Goal: Task Accomplishment & Management: Manage account settings

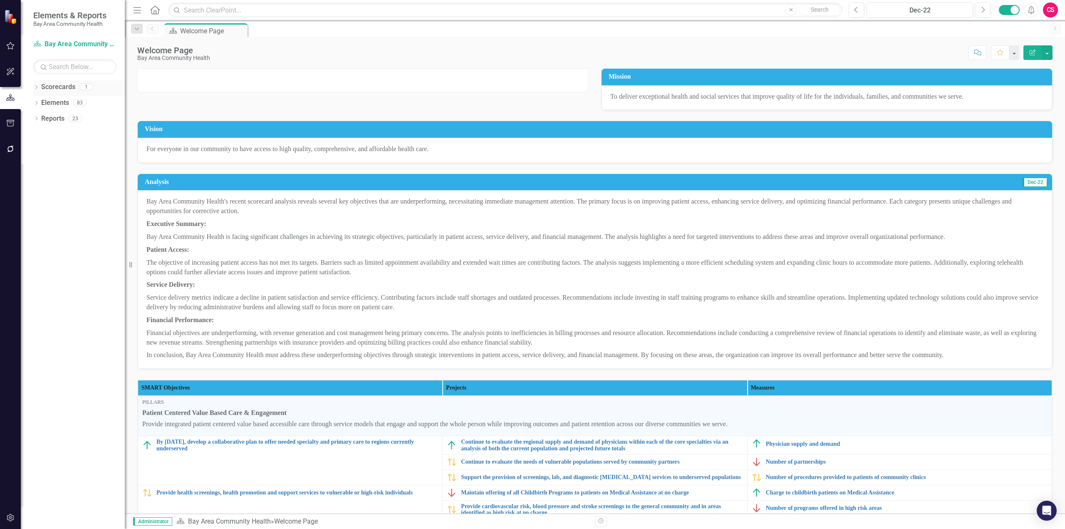
click at [37, 87] on icon "Dropdown" at bounding box center [36, 88] width 6 height 5
click at [48, 121] on link "Elements" at bounding box center [55, 119] width 28 height 10
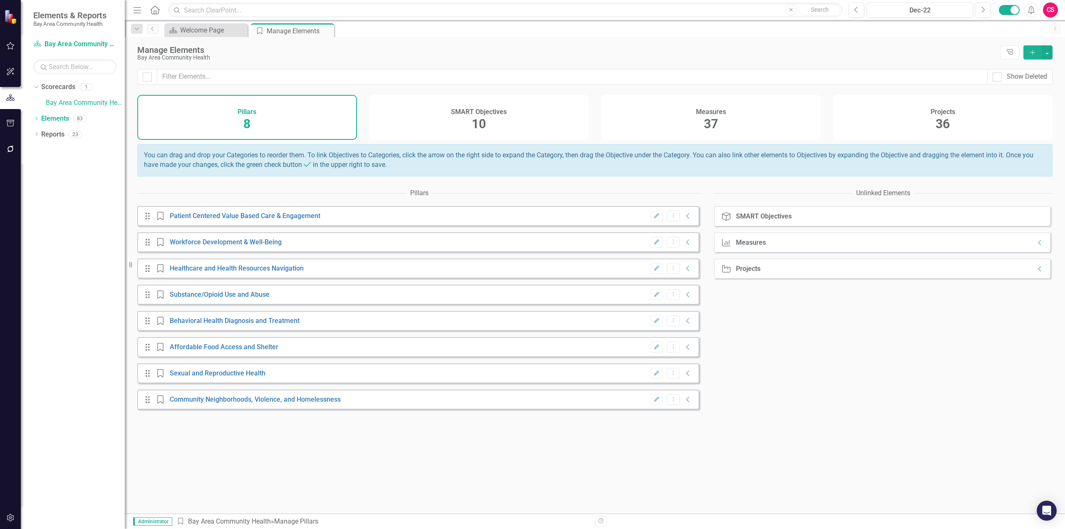
click at [446, 122] on div "SMART Objectives 10" at bounding box center [479, 117] width 220 height 45
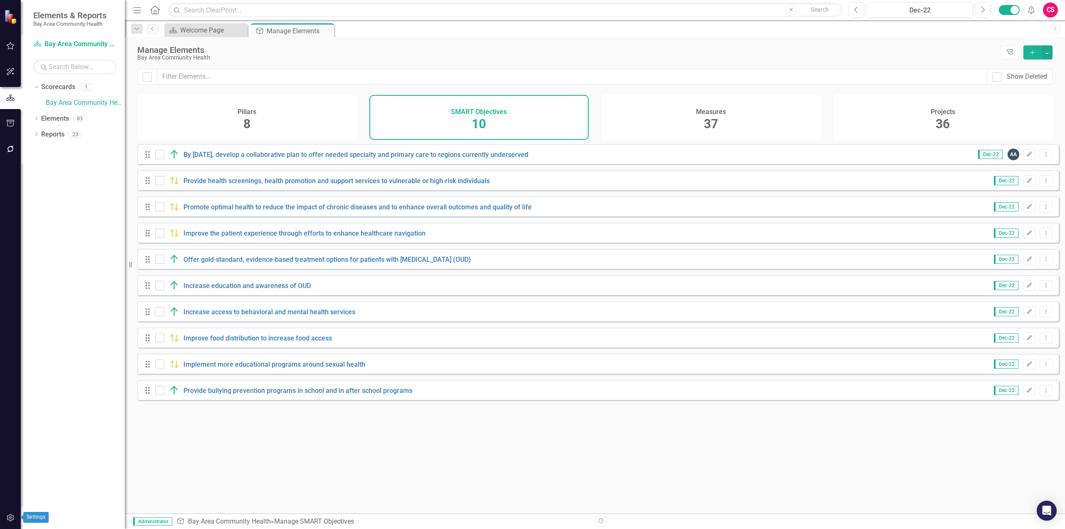
click at [7, 518] on icon "button" at bounding box center [10, 517] width 9 height 7
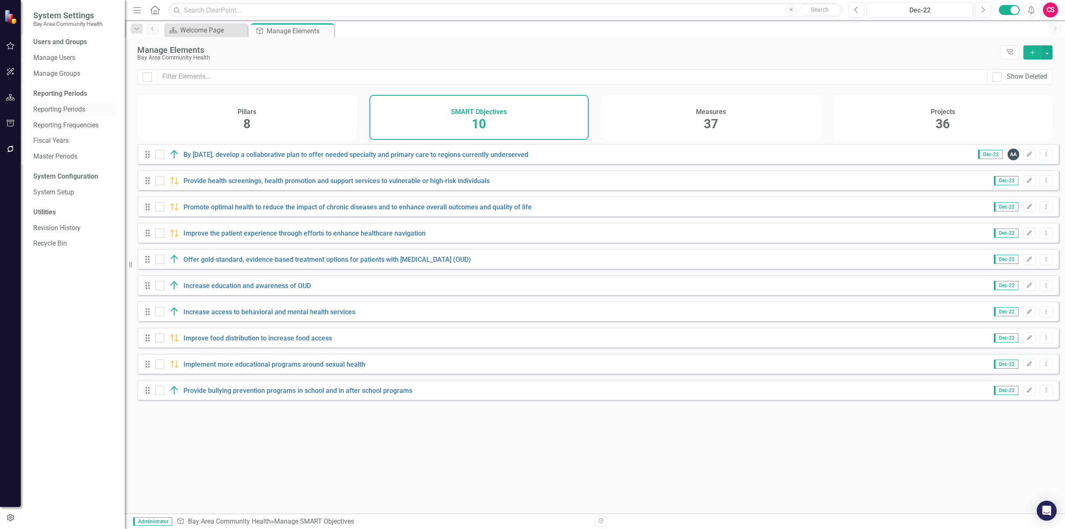
click at [56, 110] on link "Reporting Periods" at bounding box center [74, 110] width 83 height 10
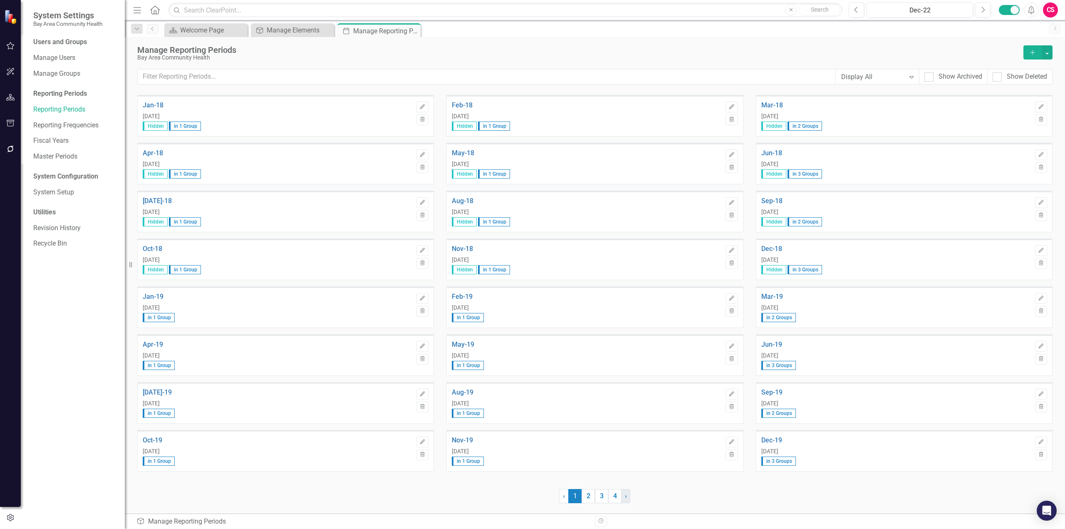
click at [628, 497] on link "› Next" at bounding box center [625, 496] width 9 height 14
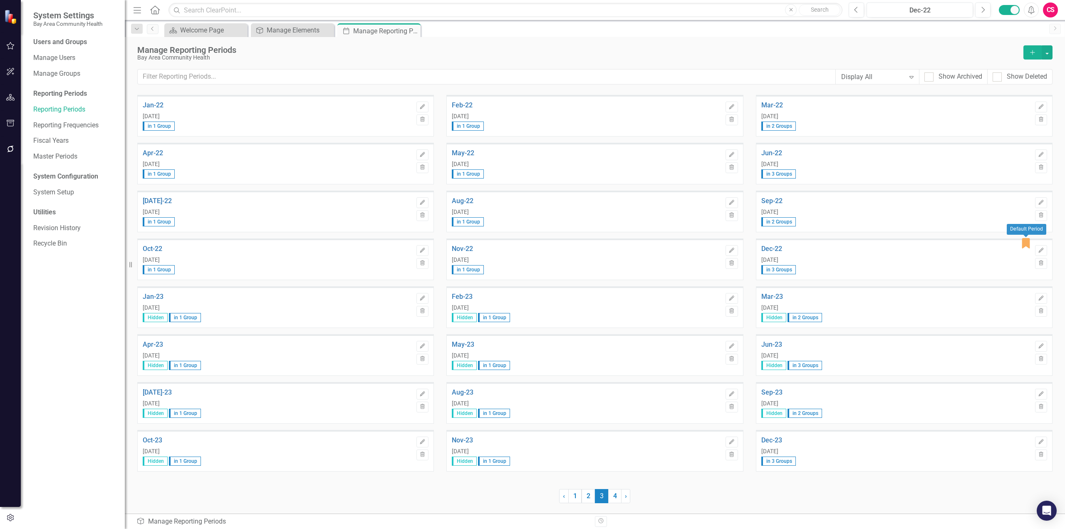
click at [1024, 240] on icon at bounding box center [1026, 243] width 8 height 11
click at [1043, 252] on icon "Edit" at bounding box center [1041, 250] width 6 height 5
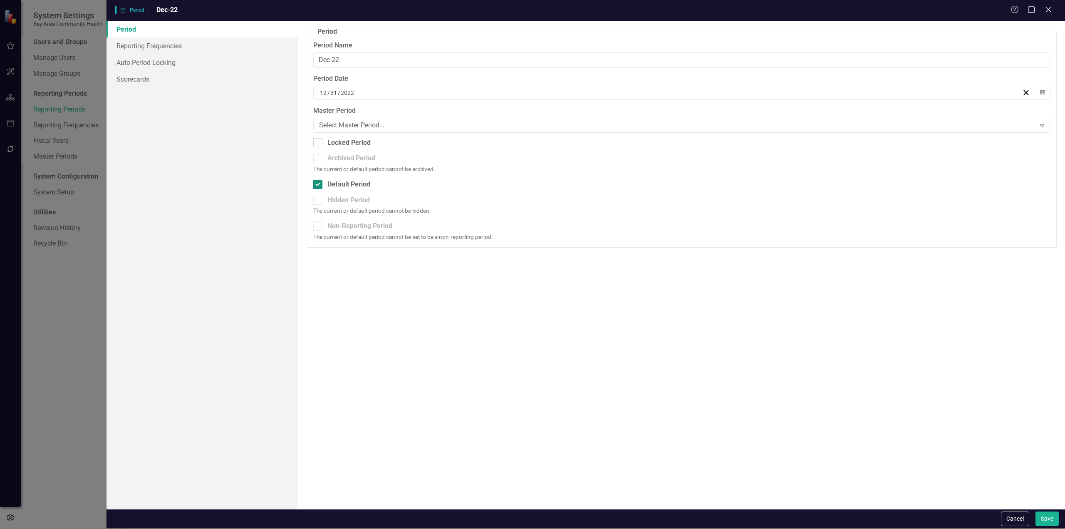
click at [332, 183] on div "Default Period" at bounding box center [348, 185] width 43 height 10
click at [319, 183] on input "Default Period" at bounding box center [315, 182] width 5 height 5
checkbox input "false"
click at [1051, 517] on button "Save" at bounding box center [1046, 518] width 23 height 15
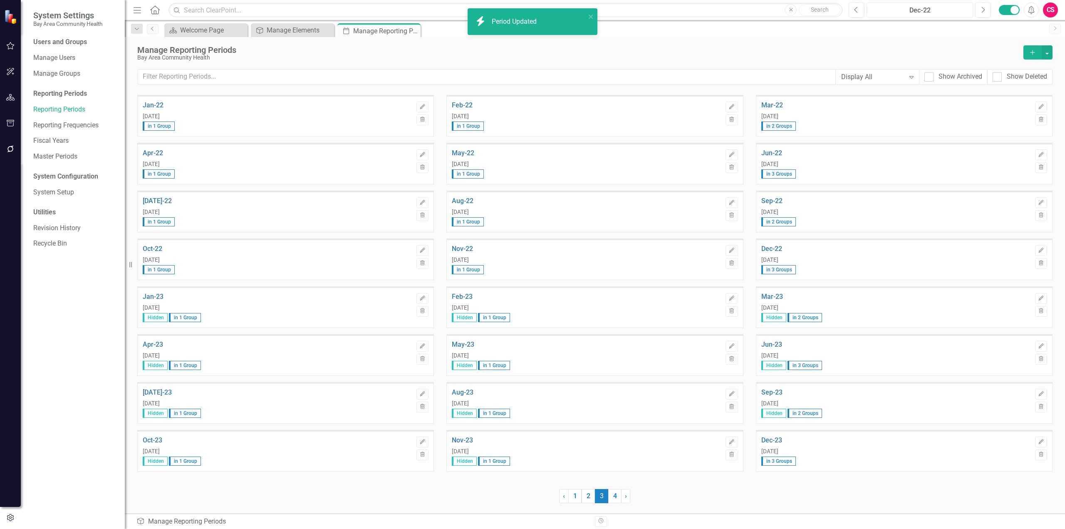
click at [935, 12] on div "Dec-22" at bounding box center [919, 10] width 101 height 10
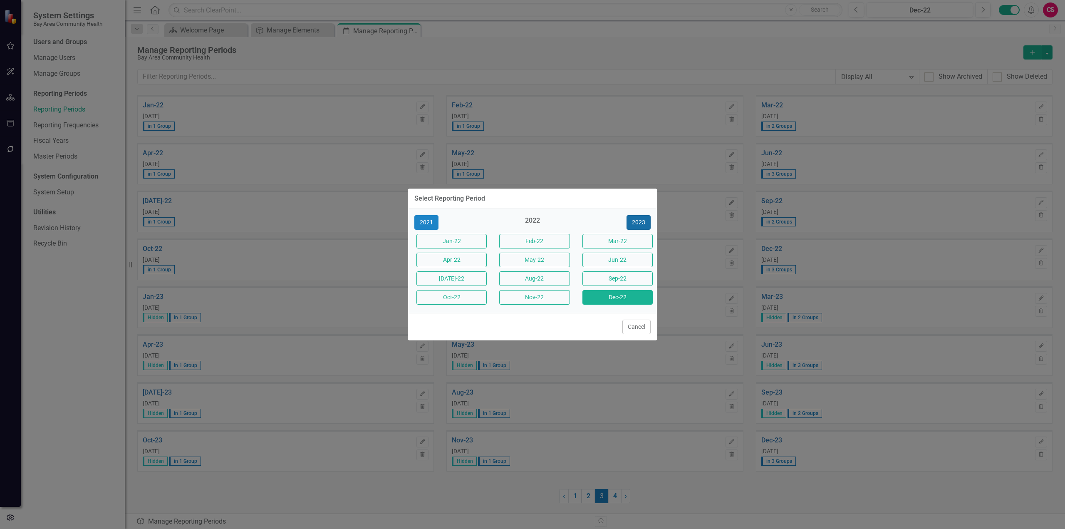
click at [636, 217] on button "2023" at bounding box center [638, 222] width 24 height 15
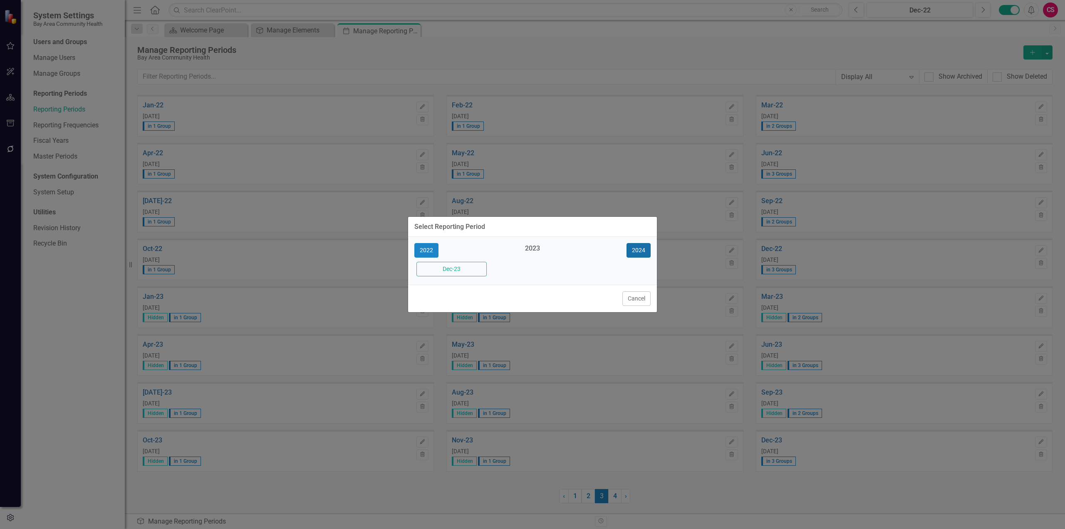
click at [633, 251] on button "2024" at bounding box center [638, 250] width 24 height 15
click at [633, 296] on button "Cancel" at bounding box center [636, 298] width 28 height 15
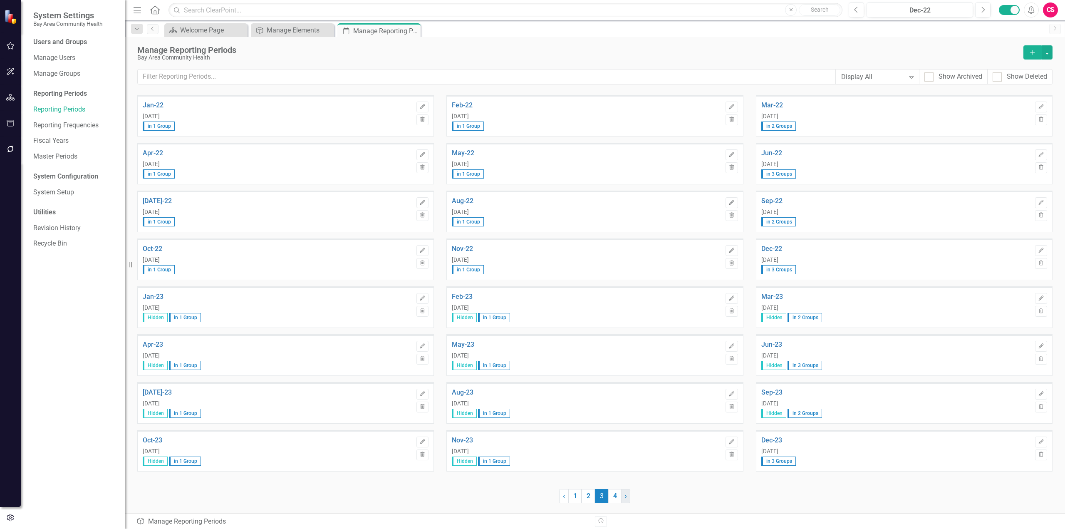
click at [627, 498] on link "› Next" at bounding box center [625, 496] width 9 height 14
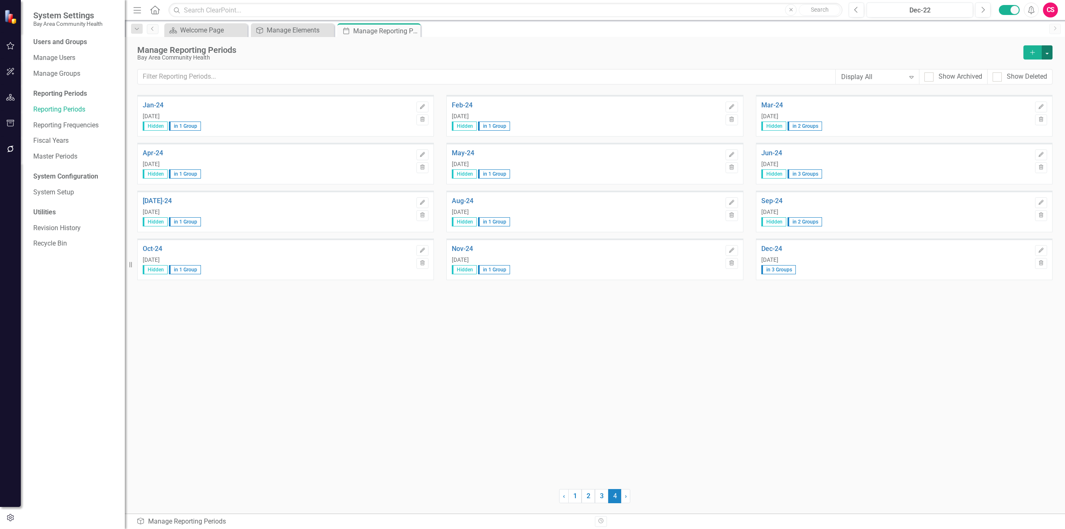
click at [1046, 49] on button "button" at bounding box center [1047, 52] width 11 height 14
click at [999, 81] on link "Add Multiple Add Multiple" at bounding box center [1011, 82] width 82 height 15
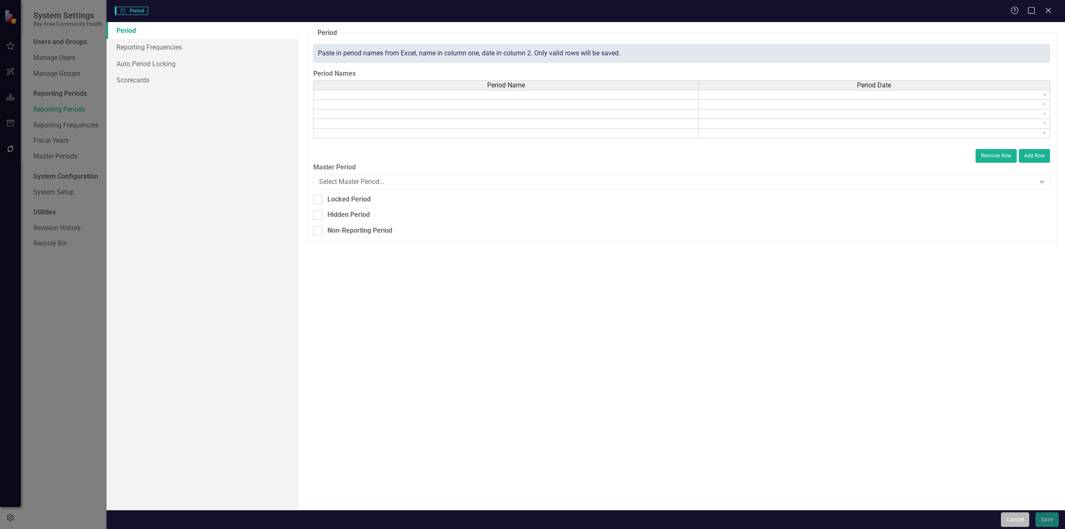
click at [1014, 513] on button "Cancel" at bounding box center [1015, 519] width 28 height 15
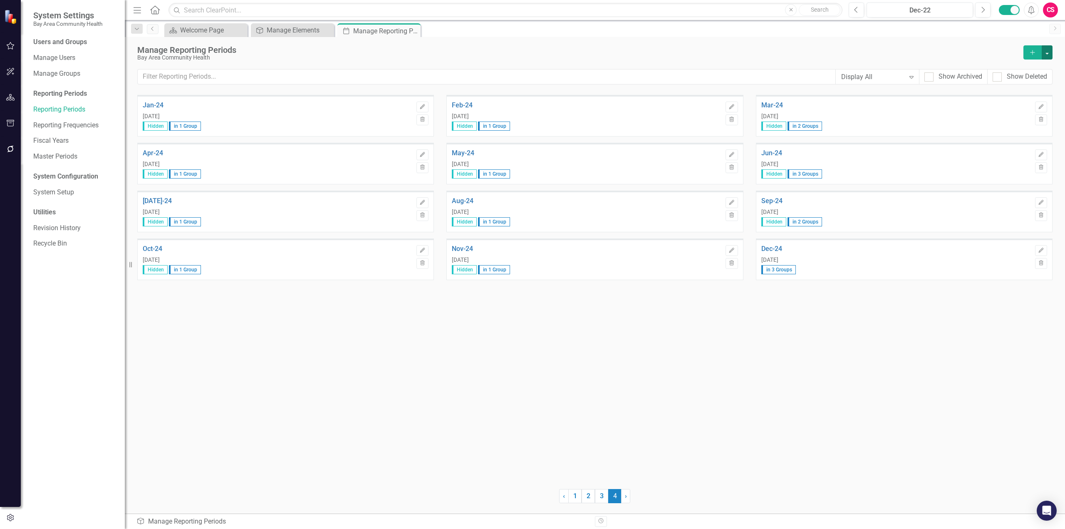
click at [1044, 52] on button "button" at bounding box center [1047, 52] width 11 height 14
click at [1013, 79] on link "Add Multiple Add Multiple" at bounding box center [1011, 82] width 82 height 15
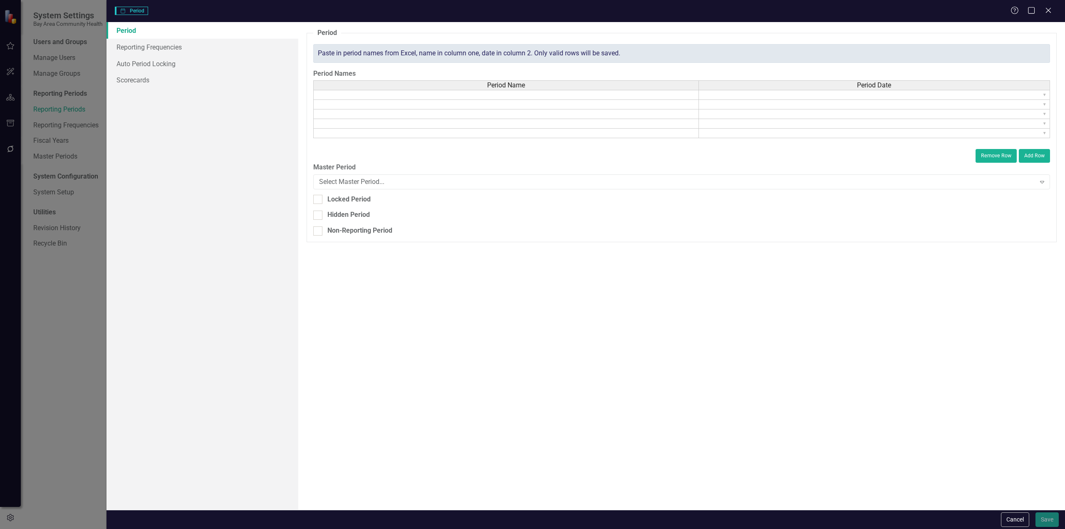
click at [684, 95] on td at bounding box center [506, 95] width 386 height 10
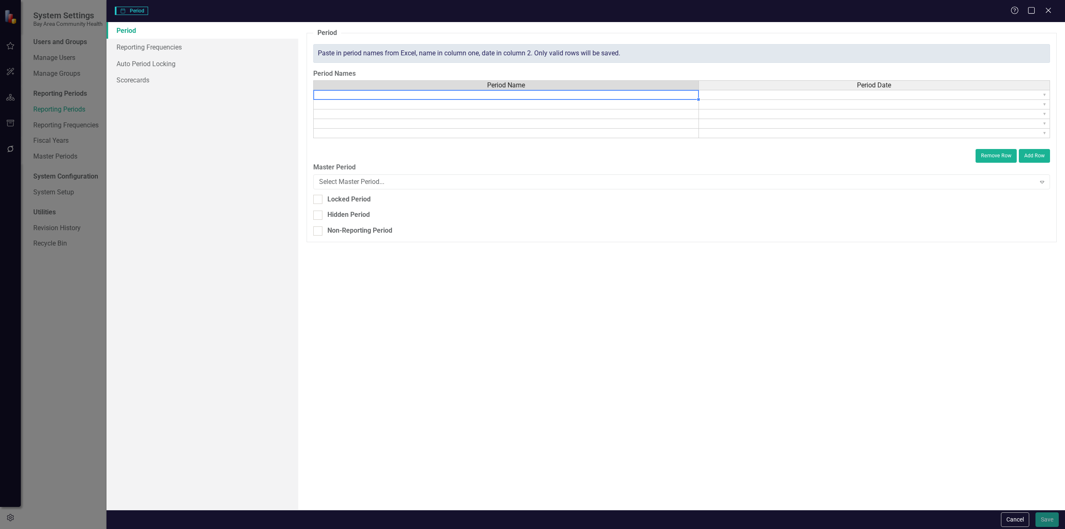
type textarea "Jan-25"
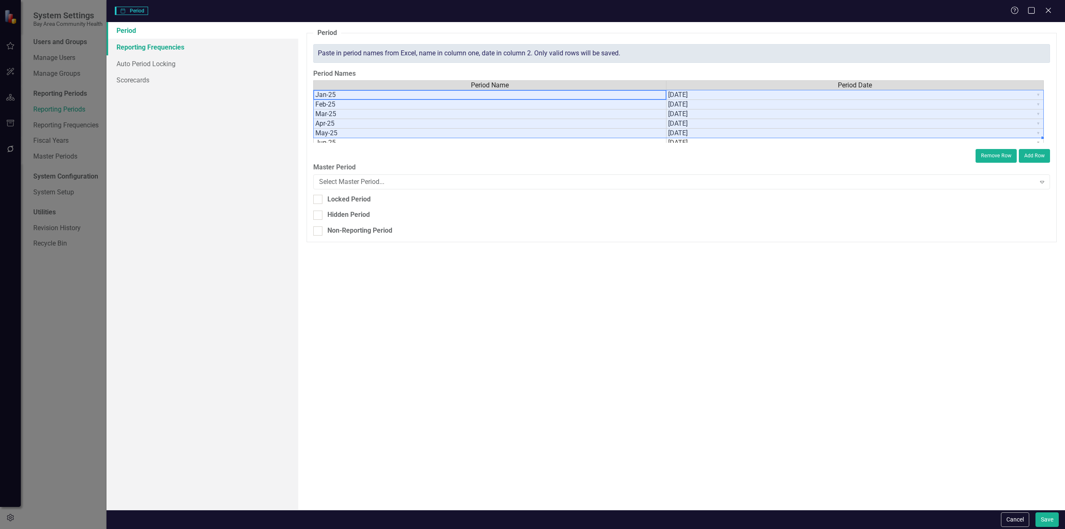
click at [172, 45] on link "Reporting Frequencies" at bounding box center [202, 47] width 192 height 17
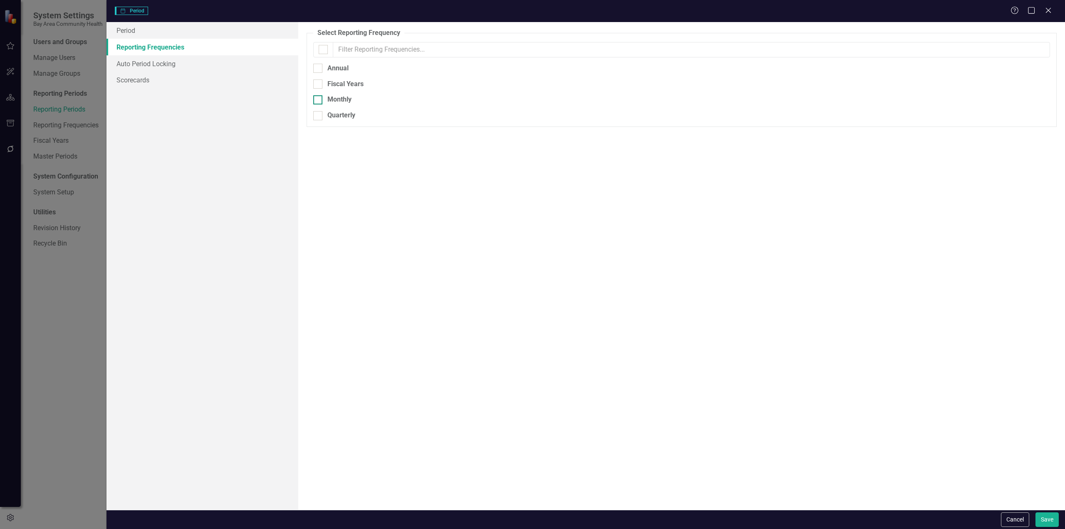
click at [321, 99] on div at bounding box center [317, 99] width 9 height 9
click at [319, 99] on input "Monthly" at bounding box center [315, 97] width 5 height 5
checkbox input "true"
click at [1045, 516] on button "Save" at bounding box center [1046, 519] width 23 height 15
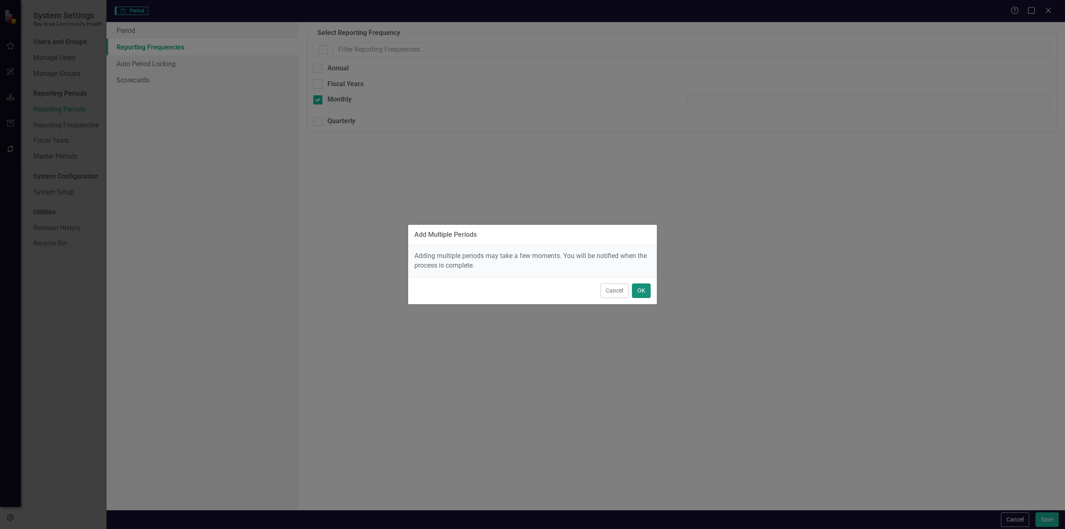
click at [641, 291] on button "OK" at bounding box center [641, 290] width 19 height 15
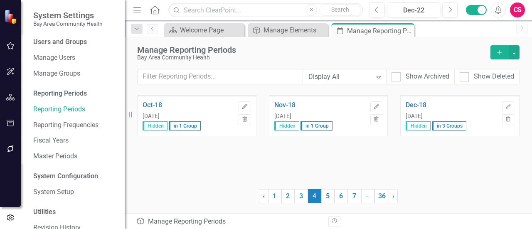
click at [303, 157] on div "Oct-18 [DATE] Hidden in 1 Group Edit Trash Nov-18 [DATE] Hidden in 1 Group Edit…" at bounding box center [328, 137] width 383 height 84
